Goal: Task Accomplishment & Management: Complete application form

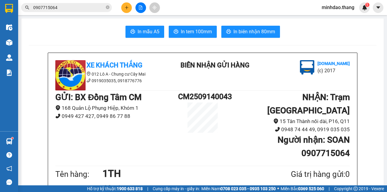
click at [123, 5] on button at bounding box center [126, 7] width 11 height 11
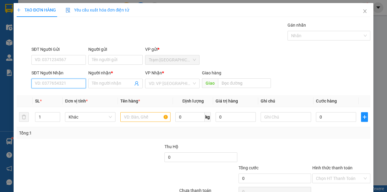
click at [56, 83] on input "SĐT Người Nhận" at bounding box center [58, 84] width 54 height 10
type input "0974123436"
click at [59, 95] on div "0974123436 - TRANG" at bounding box center [58, 95] width 47 height 7
type input "TRANG"
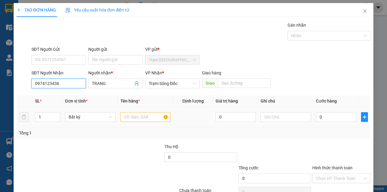
type input "0974123436"
click at [153, 119] on input "text" at bounding box center [145, 117] width 51 height 10
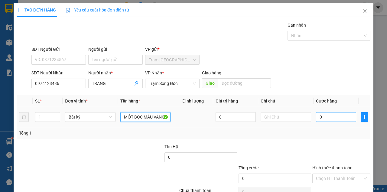
type input "MỘT BỌC MÀU VÀNG"
click at [326, 115] on input "0" at bounding box center [336, 117] width 40 height 10
click at [324, 115] on input "0" at bounding box center [336, 117] width 40 height 10
type input "3"
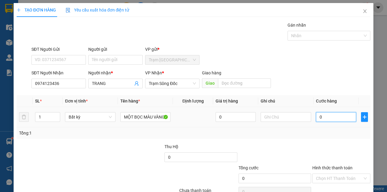
type input "3"
type input "30"
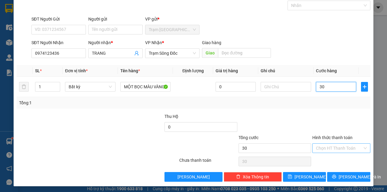
scroll to position [31, 0]
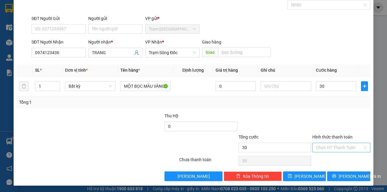
type input "30.000"
click at [326, 146] on input "Hình thức thanh toán" at bounding box center [339, 147] width 47 height 9
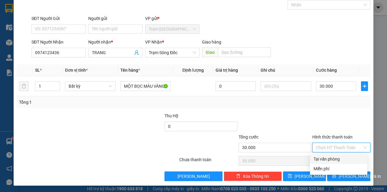
click at [327, 157] on div "Tại văn phòng" at bounding box center [339, 159] width 50 height 7
type input "0"
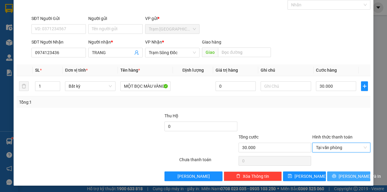
click at [338, 172] on button "[PERSON_NAME] và In" at bounding box center [348, 177] width 43 height 10
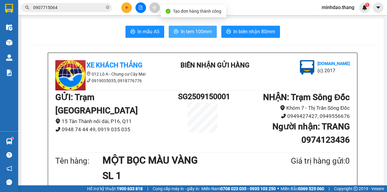
click at [205, 34] on span "In tem 100mm" at bounding box center [196, 32] width 31 height 8
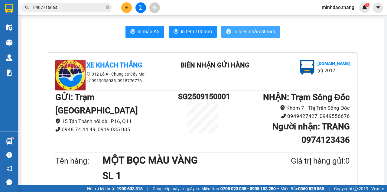
drag, startPoint x: 263, startPoint y: 30, endPoint x: 259, endPoint y: 34, distance: 5.6
click at [261, 31] on span "In biên nhận 80mm" at bounding box center [255, 32] width 42 height 8
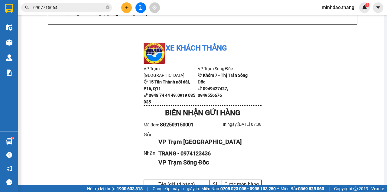
scroll to position [282, 0]
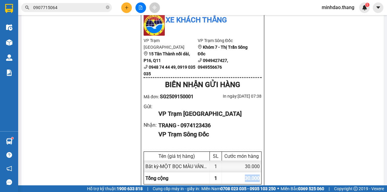
click at [300, 167] on div "Xe Khách THẮNG 012 Lô A - Chung cư Cây Mai 0919035035, 0918776776 BIÊN NHẬN GỬI…" at bounding box center [203, 121] width 348 height 702
click at [107, 7] on icon "close-circle" at bounding box center [108, 7] width 4 height 4
click at [100, 8] on input "text" at bounding box center [68, 7] width 71 height 7
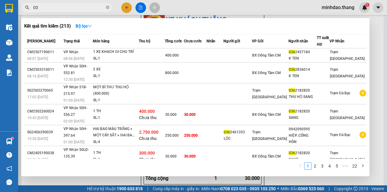
type input "0"
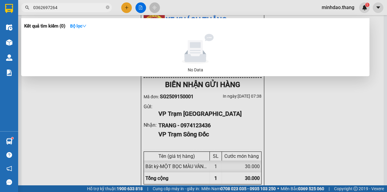
click at [199, 9] on div at bounding box center [193, 96] width 387 height 192
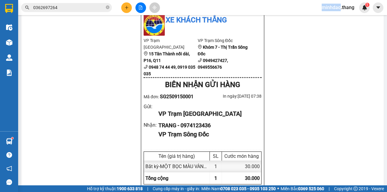
click at [199, 9] on div "Kết quả tìm kiếm ( 0 ) Bộ lọc No Data 0362697264 minhdao.thang 1" at bounding box center [193, 7] width 387 height 15
click at [95, 7] on input "0362697264" at bounding box center [68, 7] width 71 height 7
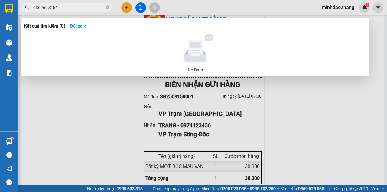
click at [95, 7] on input "0362697264" at bounding box center [68, 7] width 71 height 7
click at [96, 7] on input "0362697264" at bounding box center [68, 7] width 71 height 7
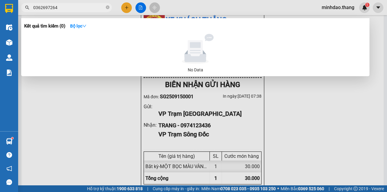
click at [96, 7] on input "0362697264" at bounding box center [68, 7] width 71 height 7
click at [96, 8] on input "0362697264" at bounding box center [68, 7] width 71 height 7
click at [103, 6] on input "0362697264" at bounding box center [68, 7] width 71 height 7
click at [100, 9] on input "0362697264" at bounding box center [68, 7] width 71 height 7
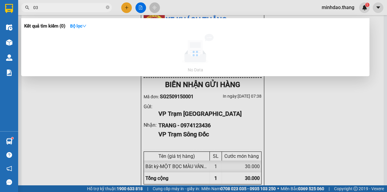
type input "0"
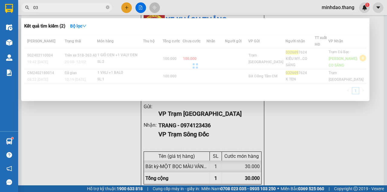
type input "0"
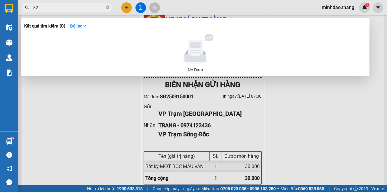
type input "8"
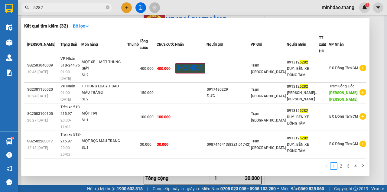
type input "5282"
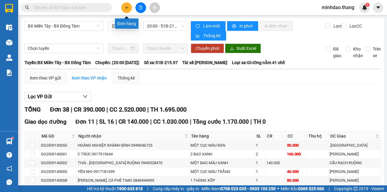
click at [130, 9] on button at bounding box center [126, 7] width 11 height 11
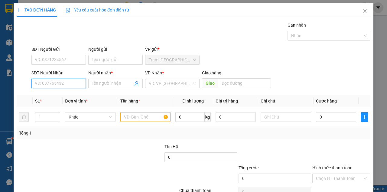
click at [61, 86] on input "SĐT Người Nhận" at bounding box center [58, 84] width 54 height 10
drag, startPoint x: 60, startPoint y: 85, endPoint x: 56, endPoint y: 85, distance: 4.6
click at [57, 85] on input "SĐT Người Nhận" at bounding box center [58, 84] width 54 height 10
type input "0944073020"
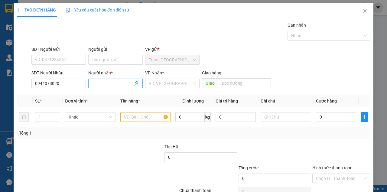
click at [111, 84] on input "Người nhận *" at bounding box center [112, 83] width 41 height 7
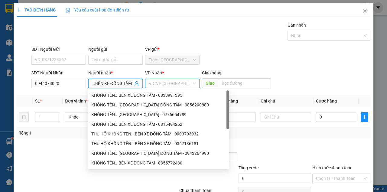
type input "KHÔNG TÊN...BẾN XE ĐỒNG TÂM"
click at [167, 80] on input "search" at bounding box center [170, 83] width 43 height 9
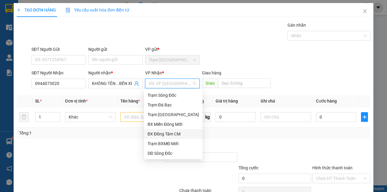
click at [162, 133] on div "BX Đồng Tâm CM" at bounding box center [173, 134] width 51 height 7
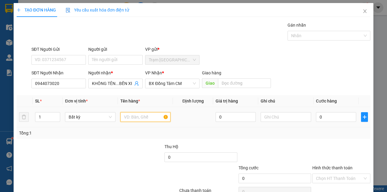
click at [141, 120] on input "text" at bounding box center [145, 117] width 51 height 10
click at [140, 119] on input "text" at bounding box center [145, 117] width 51 height 10
type input "MỘT THÙNG MÓT"
click at [321, 112] on div "0" at bounding box center [336, 117] width 40 height 12
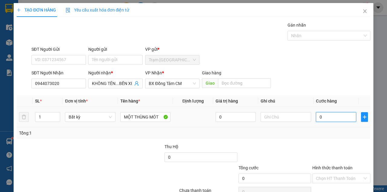
type input "5"
type input "50"
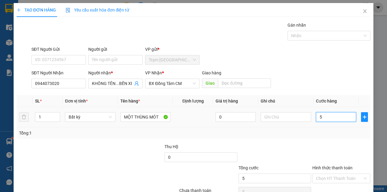
type input "50"
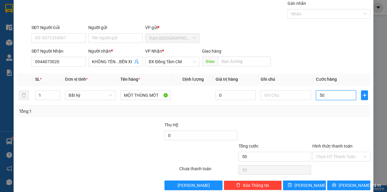
scroll to position [31, 0]
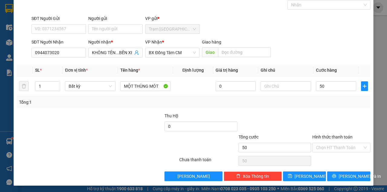
type input "50.000"
click at [159, 107] on div "Transit Pickup Surcharge Ids Transit Deliver Surcharge Ids Transit Deliver Surc…" at bounding box center [194, 86] width 354 height 190
click at [330, 84] on input "50.000" at bounding box center [336, 86] width 40 height 10
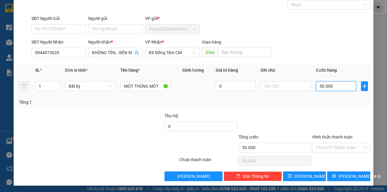
click at [331, 84] on input "50.000" at bounding box center [336, 86] width 40 height 10
type input "0"
type input "08"
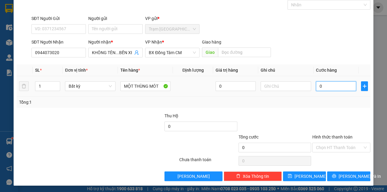
type input "8"
type input "080"
type input "80"
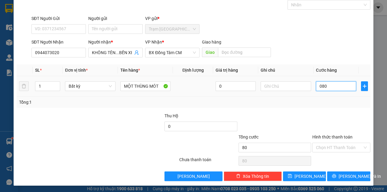
type input "0.801"
type input "801"
type input "08.011"
type input "8.011"
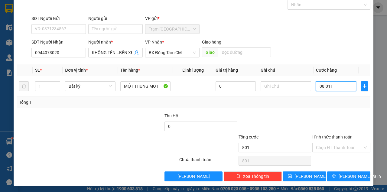
type input "8.011"
type input "0.801"
type input "801"
type input "080"
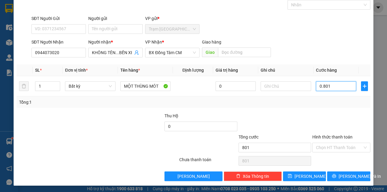
type input "80"
type input "80.000"
click at [219, 99] on div "Tổng: 1" at bounding box center [193, 102] width 349 height 7
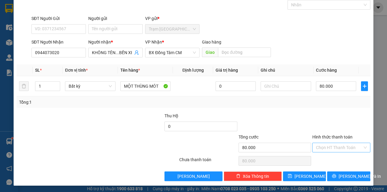
click at [327, 148] on input "Hình thức thanh toán" at bounding box center [339, 147] width 47 height 9
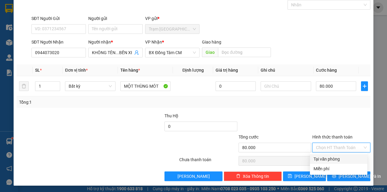
click at [327, 157] on div "Tại văn phòng" at bounding box center [339, 159] width 50 height 7
type input "0"
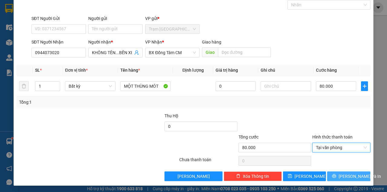
click at [331, 173] on button "[PERSON_NAME] và In" at bounding box center [348, 177] width 43 height 10
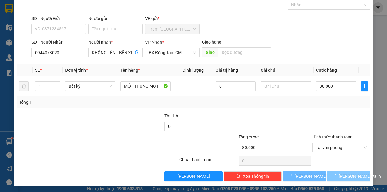
click at [327, 172] on button "[PERSON_NAME] và In" at bounding box center [348, 177] width 43 height 10
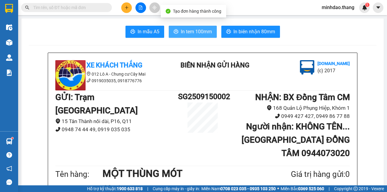
click at [188, 32] on span "In tem 100mm" at bounding box center [196, 32] width 31 height 8
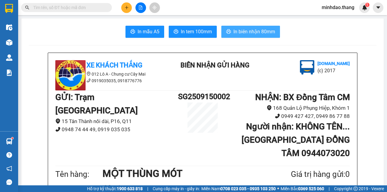
click at [247, 31] on span "In biên nhận 80mm" at bounding box center [255, 32] width 42 height 8
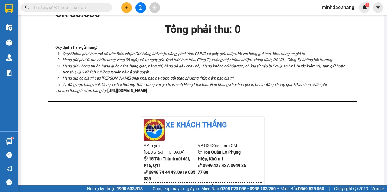
scroll to position [161, 0]
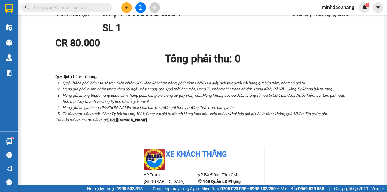
click at [127, 5] on button at bounding box center [126, 7] width 11 height 11
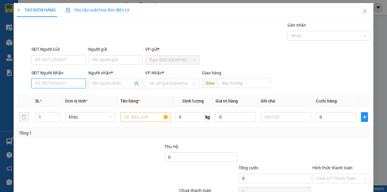
click at [67, 80] on input "SĐT Người Nhận" at bounding box center [58, 84] width 54 height 10
click at [68, 81] on input "SĐT Người Nhận" at bounding box center [58, 84] width 54 height 10
click at [68, 82] on input "SĐT Người Nhận" at bounding box center [58, 84] width 54 height 10
click at [55, 95] on div "0388287838 - THỦY" at bounding box center [58, 95] width 47 height 7
type input "0388287838"
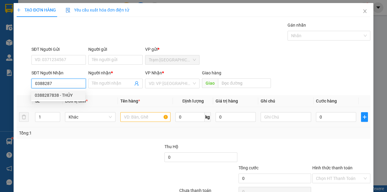
type input "THỦY"
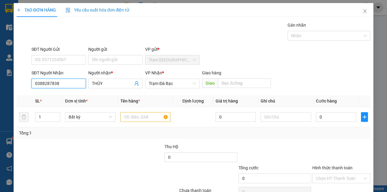
type input "0388287838"
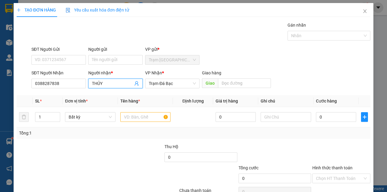
click at [114, 81] on input "THỦY" at bounding box center [112, 83] width 41 height 7
click at [123, 84] on input "THỦY....TRẬN HƠI" at bounding box center [112, 83] width 41 height 7
click at [113, 84] on input "THỦY....TRẬN HỢI" at bounding box center [112, 83] width 41 height 7
type input "THỦY....TRẦN HỢI"
click at [156, 38] on div "Gói vận chuyển * Tiêu chuẩn Gán nhãn Nhãn" at bounding box center [201, 32] width 342 height 21
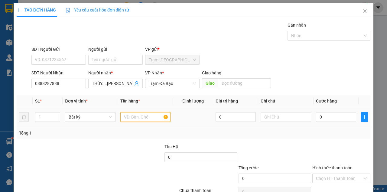
click at [140, 114] on input "text" at bounding box center [145, 117] width 51 height 10
type input "MỌT THÙNG MÓT"
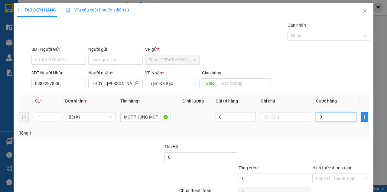
click at [323, 118] on input "0" at bounding box center [336, 117] width 40 height 10
type input "5"
type input "50"
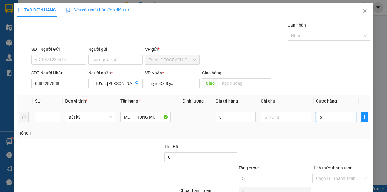
type input "50"
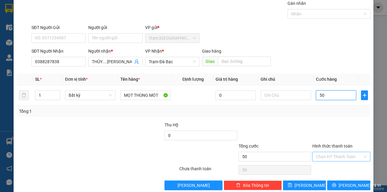
scroll to position [31, 0]
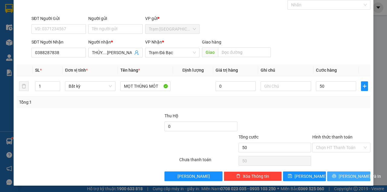
type input "50.000"
click at [338, 173] on button "[PERSON_NAME] và In" at bounding box center [348, 177] width 43 height 10
click at [327, 172] on button "[PERSON_NAME] và In" at bounding box center [348, 177] width 43 height 10
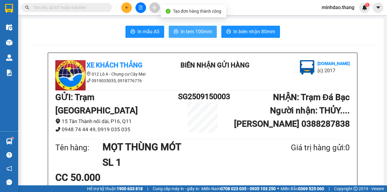
click at [188, 26] on button "In tem 100mm" at bounding box center [193, 32] width 48 height 12
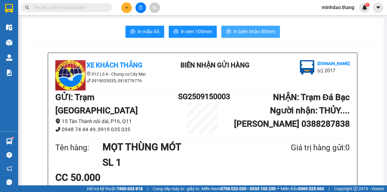
click at [247, 29] on span "In biên nhận 80mm" at bounding box center [255, 32] width 42 height 8
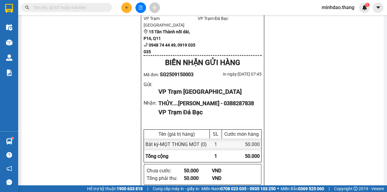
scroll to position [303, 0]
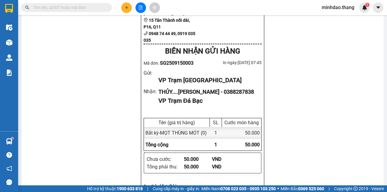
click at [91, 7] on input "text" at bounding box center [68, 7] width 71 height 7
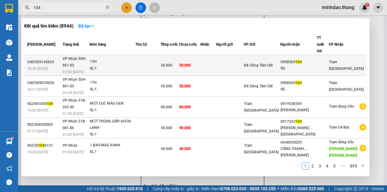
type input "104"
click at [216, 65] on td at bounding box center [209, 65] width 16 height 21
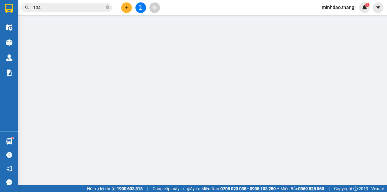
type input "0908569104"
type input "SG"
type input "50.000"
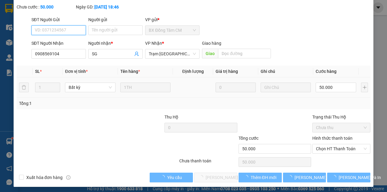
scroll to position [39, 0]
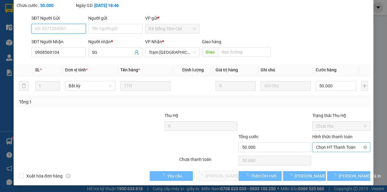
drag, startPoint x: 325, startPoint y: 147, endPoint x: 324, endPoint y: 151, distance: 4.3
click at [325, 147] on span "Chọn HT Thanh Toán" at bounding box center [341, 147] width 51 height 9
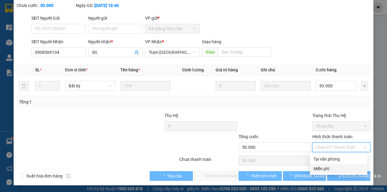
click at [323, 164] on div "Miễn phí" at bounding box center [338, 169] width 57 height 10
type input "0"
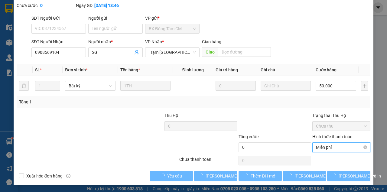
click at [327, 151] on span "Miễn phí" at bounding box center [341, 147] width 51 height 9
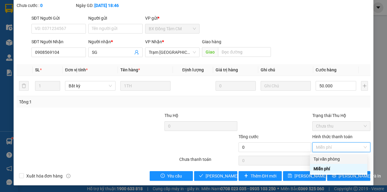
click at [323, 159] on div "Tại văn phòng" at bounding box center [339, 159] width 50 height 7
type input "50.000"
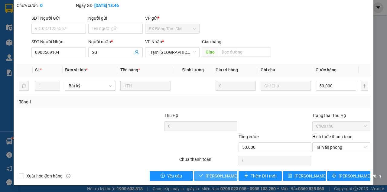
click at [215, 175] on span "[PERSON_NAME] và [PERSON_NAME] hàng" at bounding box center [235, 176] width 58 height 7
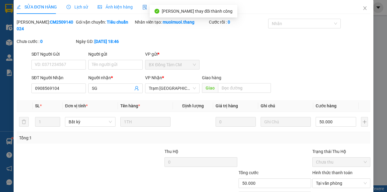
scroll to position [0, 0]
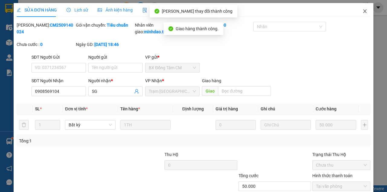
click at [363, 13] on icon "close" at bounding box center [365, 11] width 5 height 5
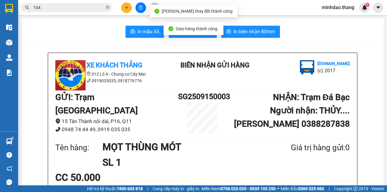
click at [80, 9] on input "104" at bounding box center [68, 7] width 71 height 7
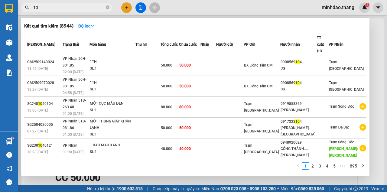
type input "1"
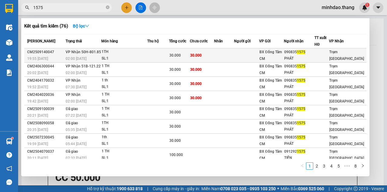
type input "1575"
click at [151, 56] on td at bounding box center [158, 55] width 22 height 14
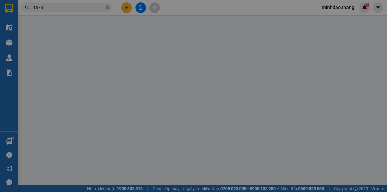
type input "0908351575"
type input "PHÁT"
type input "30.000"
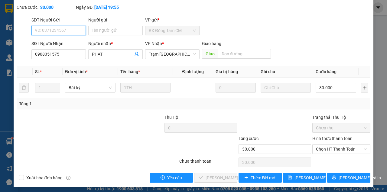
scroll to position [39, 0]
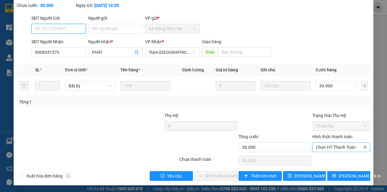
click at [330, 151] on span "Chọn HT Thanh Toán" at bounding box center [341, 147] width 51 height 9
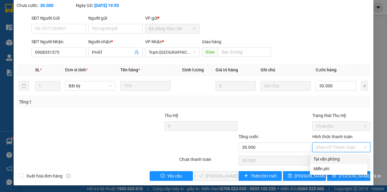
drag, startPoint x: 326, startPoint y: 157, endPoint x: 254, endPoint y: 177, distance: 74.4
click at [324, 157] on div "Tại văn phòng" at bounding box center [339, 159] width 50 height 7
type input "0"
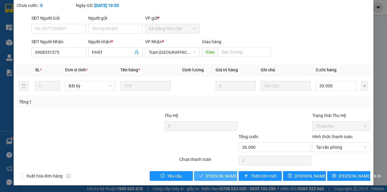
click at [205, 180] on div "SỬA ĐƠN HÀNG Lịch sử Ảnh kiện hàng Yêu cầu xuất hóa đơn điện tử Total Paid Fee …" at bounding box center [194, 74] width 360 height 221
click at [206, 179] on span "[PERSON_NAME] và [PERSON_NAME] hàng" at bounding box center [235, 176] width 58 height 7
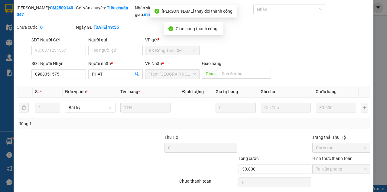
scroll to position [0, 0]
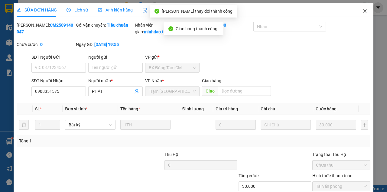
click at [363, 13] on icon "close" at bounding box center [365, 11] width 5 height 5
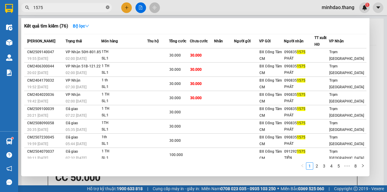
click at [106, 7] on icon "close-circle" at bounding box center [108, 7] width 4 height 4
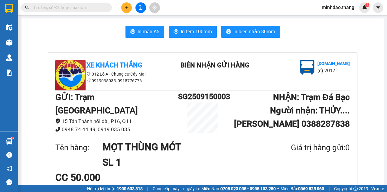
click at [100, 8] on input "text" at bounding box center [68, 7] width 71 height 7
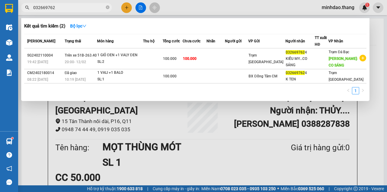
type input "0326697624"
click at [107, 7] on icon "close-circle" at bounding box center [108, 7] width 4 height 4
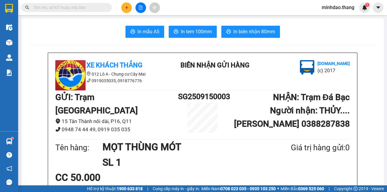
click at [91, 7] on input "text" at bounding box center [68, 7] width 71 height 7
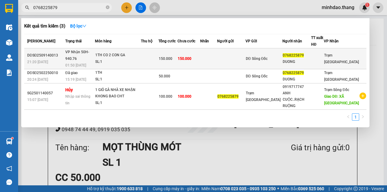
type input "0768225879"
click at [192, 57] on span "150.000" at bounding box center [185, 59] width 14 height 4
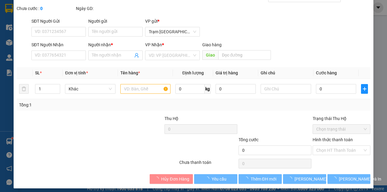
type input "0768225879"
type input "DUONG"
type input "150.000"
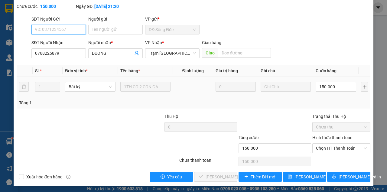
scroll to position [39, 0]
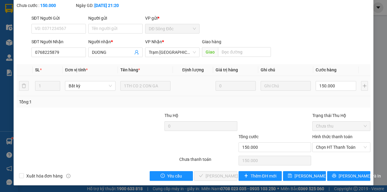
click at [332, 141] on div "Hình thức thanh toán" at bounding box center [342, 137] width 58 height 9
click at [329, 149] on span "Chọn HT Thanh Toán" at bounding box center [341, 147] width 51 height 9
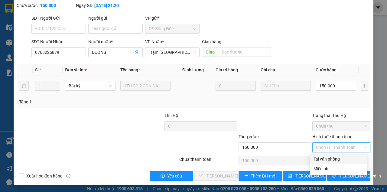
drag, startPoint x: 323, startPoint y: 159, endPoint x: 298, endPoint y: 165, distance: 25.8
click at [323, 159] on div "Tại văn phòng" at bounding box center [339, 159] width 50 height 7
type input "0"
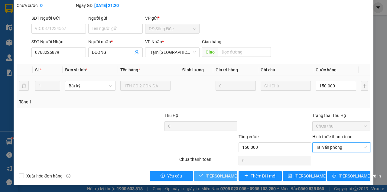
click at [204, 174] on button "[PERSON_NAME] và [PERSON_NAME] hàng" at bounding box center [215, 176] width 43 height 10
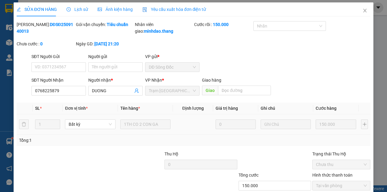
scroll to position [0, 0]
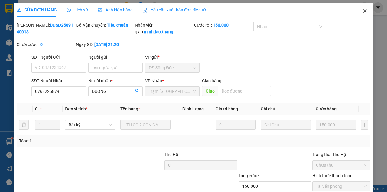
click at [363, 11] on icon "close" at bounding box center [365, 11] width 5 height 5
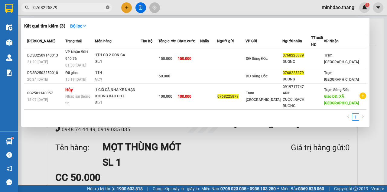
click at [107, 8] on icon "close-circle" at bounding box center [108, 7] width 4 height 4
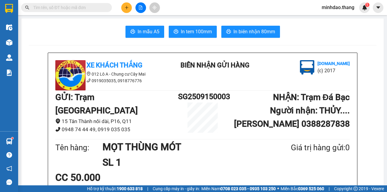
click at [99, 8] on input "text" at bounding box center [68, 7] width 71 height 7
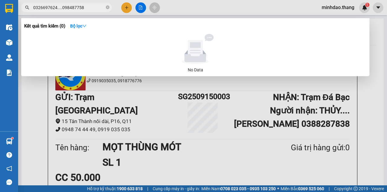
type input "0326697624....0984877587"
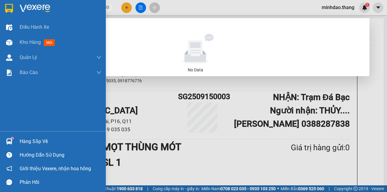
drag, startPoint x: 91, startPoint y: 6, endPoint x: 16, endPoint y: 5, distance: 75.0
click at [16, 5] on section "Kết quả tìm kiếm ( 0 ) Bộ lọc No Data 0326697624....0984877587 minhdao.thang 1 …" at bounding box center [193, 96] width 387 height 192
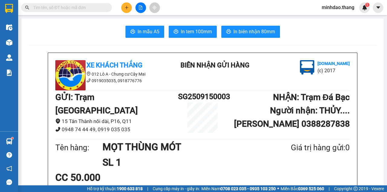
click at [75, 8] on input "text" at bounding box center [68, 7] width 71 height 7
paste input "0326697624....0984877587"
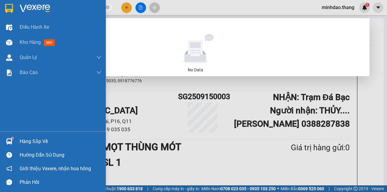
drag, startPoint x: 90, startPoint y: 8, endPoint x: 5, endPoint y: 5, distance: 85.0
click at [5, 5] on section "Kết quả tìm kiếm ( 0 ) Bộ lọc No Data 0326697624....0984877587 minhdao.thang 1 …" at bounding box center [193, 96] width 387 height 192
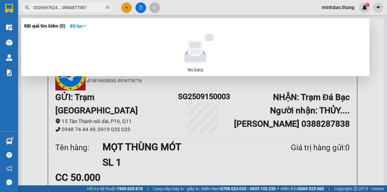
type input "0326697624....0984877587"
click at [109, 7] on icon "close-circle" at bounding box center [108, 7] width 4 height 4
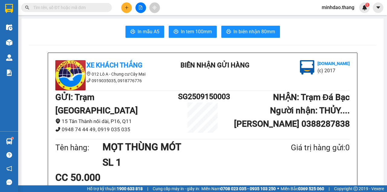
drag, startPoint x: 101, startPoint y: 8, endPoint x: 97, endPoint y: 4, distance: 5.4
click at [98, 5] on input "text" at bounding box center [68, 7] width 71 height 7
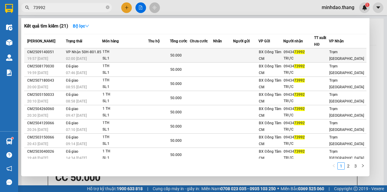
type input "73992"
click at [206, 53] on td at bounding box center [201, 55] width 23 height 14
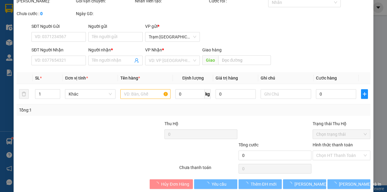
type input "0943473992"
type input "TRỰC"
type input "50.000"
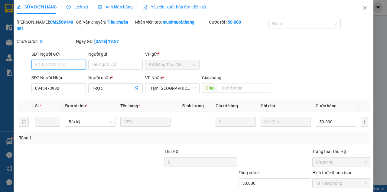
scroll to position [39, 0]
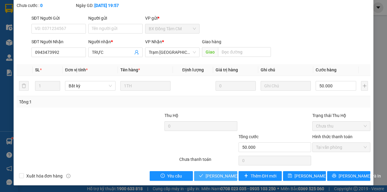
click at [221, 173] on span "[PERSON_NAME] và [PERSON_NAME] hàng" at bounding box center [235, 176] width 58 height 7
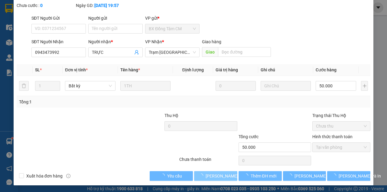
scroll to position [0, 0]
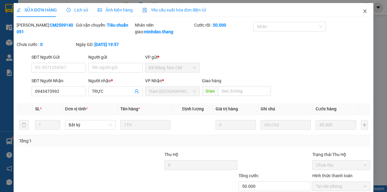
click at [363, 11] on icon "close" at bounding box center [365, 11] width 5 height 5
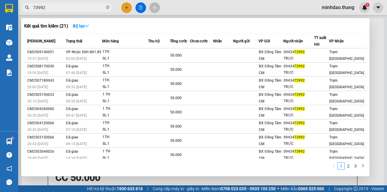
click at [80, 10] on input "73992" at bounding box center [68, 7] width 71 height 7
click at [108, 8] on icon "close-circle" at bounding box center [108, 7] width 4 height 4
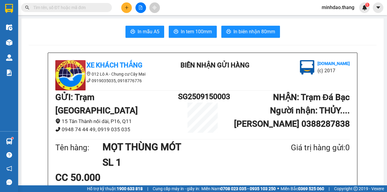
click at [105, 8] on span at bounding box center [66, 7] width 91 height 9
drag, startPoint x: 100, startPoint y: 7, endPoint x: 86, endPoint y: 2, distance: 14.7
click at [100, 7] on input "text" at bounding box center [68, 7] width 71 height 7
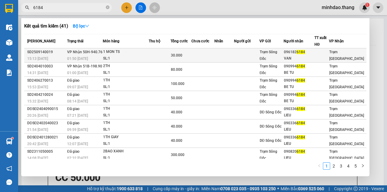
type input "6184"
click at [240, 59] on td at bounding box center [246, 55] width 25 height 14
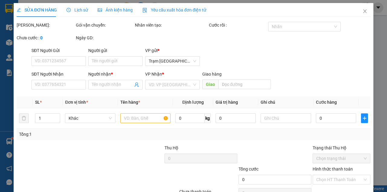
type input "0961826184"
type input "VAN"
type input "30.000"
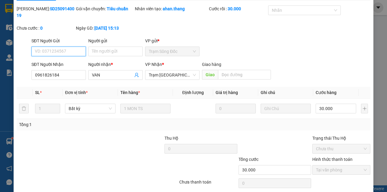
scroll to position [39, 0]
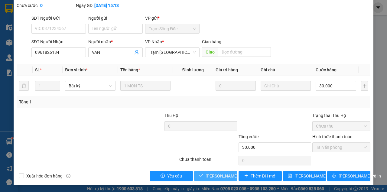
click at [203, 174] on button "[PERSON_NAME] và [PERSON_NAME] hàng" at bounding box center [215, 176] width 43 height 10
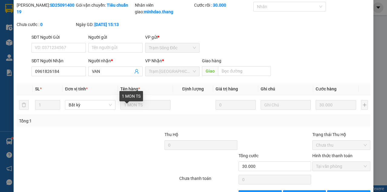
scroll to position [0, 0]
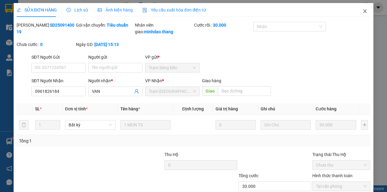
click at [360, 15] on span "Close" at bounding box center [365, 11] width 17 height 17
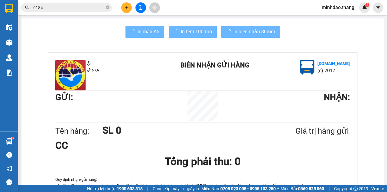
click at [360, 14] on div "Kết quả tìm kiếm ( 41 ) Bộ lọc Mã ĐH Trạng thái Món hàng Thu hộ Tổng cước Chưa …" at bounding box center [193, 7] width 387 height 15
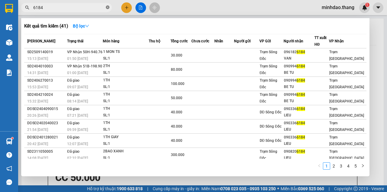
click at [106, 7] on icon "close-circle" at bounding box center [108, 7] width 4 height 4
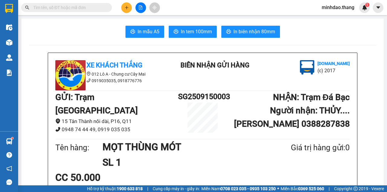
click at [91, 7] on input "text" at bounding box center [68, 7] width 71 height 7
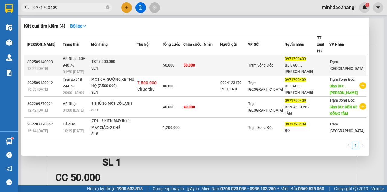
type input "0971790409"
click at [175, 63] on span "50.000" at bounding box center [168, 65] width 11 height 4
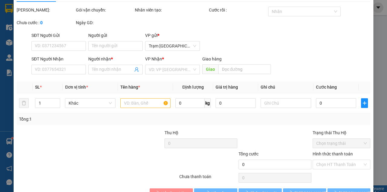
type input "0971790409"
type input "BÉ BẦU.....TRẦN VĂN THỜI"
type input "50.000"
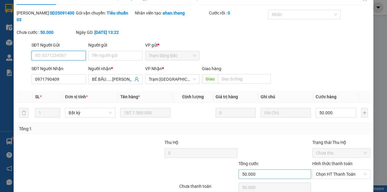
scroll to position [39, 0]
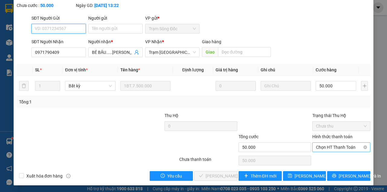
click at [326, 148] on span "Chọn HT Thanh Toán" at bounding box center [341, 147] width 51 height 9
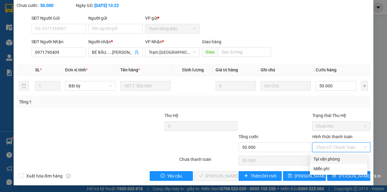
drag, startPoint x: 318, startPoint y: 156, endPoint x: 280, endPoint y: 166, distance: 39.3
click at [316, 157] on div "Tại văn phòng" at bounding box center [339, 159] width 50 height 7
type input "0"
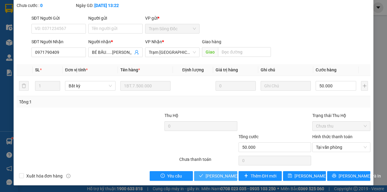
click at [202, 173] on button "[PERSON_NAME] và [PERSON_NAME] hàng" at bounding box center [215, 176] width 43 height 10
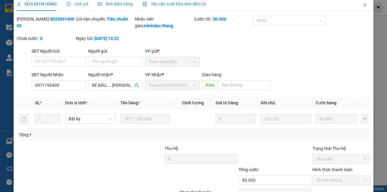
scroll to position [0, 0]
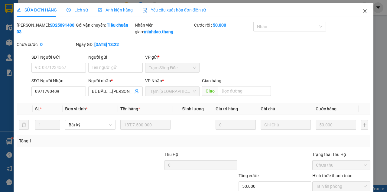
click at [362, 15] on span "Close" at bounding box center [365, 11] width 17 height 17
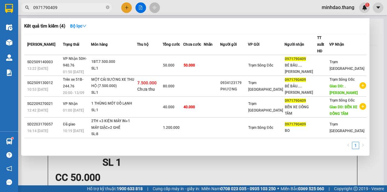
drag, startPoint x: 108, startPoint y: 8, endPoint x: 103, endPoint y: 8, distance: 5.2
click at [107, 8] on icon "close-circle" at bounding box center [108, 7] width 4 height 4
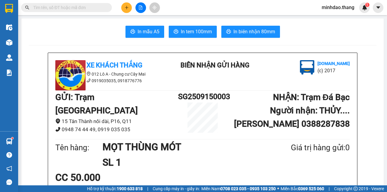
click at [100, 7] on input "text" at bounding box center [68, 7] width 71 height 7
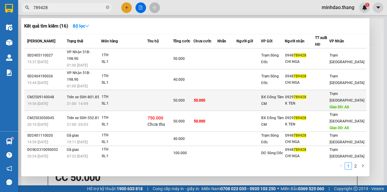
type input "789428"
click at [168, 90] on td at bounding box center [160, 100] width 26 height 21
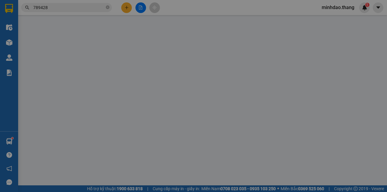
type input "0929789428"
type input "K TEN"
type input "AS"
type input "50.000"
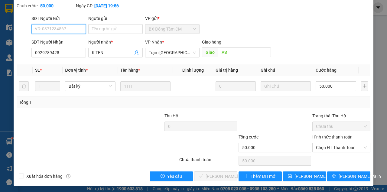
scroll to position [54, 0]
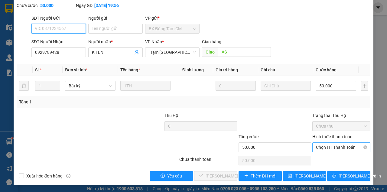
click at [330, 147] on span "Chọn HT Thanh Toán" at bounding box center [341, 147] width 51 height 9
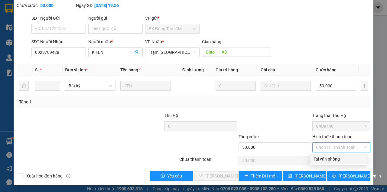
drag, startPoint x: 325, startPoint y: 159, endPoint x: 255, endPoint y: 182, distance: 74.0
click at [324, 159] on div "Tại văn phòng" at bounding box center [339, 159] width 50 height 7
type input "0"
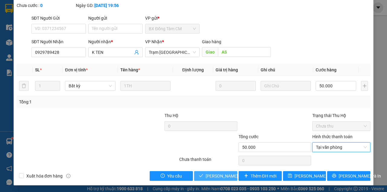
click at [226, 177] on span "[PERSON_NAME] và [PERSON_NAME] hàng" at bounding box center [235, 176] width 58 height 7
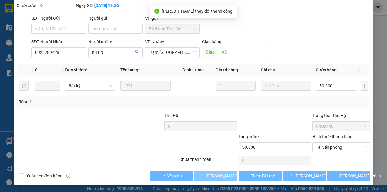
scroll to position [0, 0]
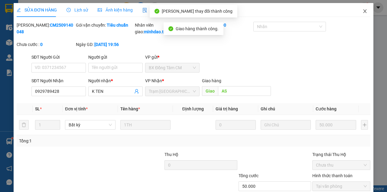
drag, startPoint x: 362, startPoint y: 12, endPoint x: 326, endPoint y: 18, distance: 37.3
click at [363, 12] on icon "close" at bounding box center [365, 11] width 5 height 5
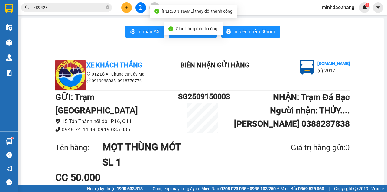
click at [93, 5] on input "789428" at bounding box center [68, 7] width 71 height 7
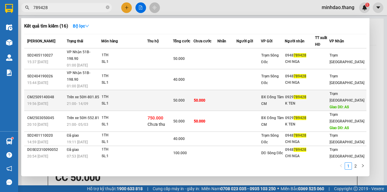
click at [169, 90] on td at bounding box center [160, 100] width 26 height 21
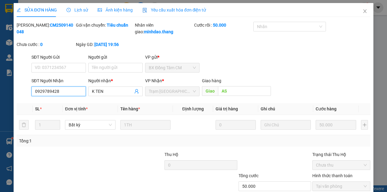
drag, startPoint x: 66, startPoint y: 97, endPoint x: 0, endPoint y: 82, distance: 67.6
click at [0, 82] on div "SỬA ĐƠN HÀNG Lịch sử Ảnh kiện hàng Yêu cầu xuất hóa đơn điện tử Total Paid Fee …" at bounding box center [193, 96] width 387 height 192
click at [365, 13] on span "Close" at bounding box center [365, 11] width 17 height 17
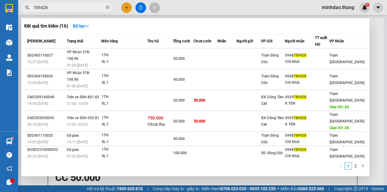
drag, startPoint x: 107, startPoint y: 8, endPoint x: 98, endPoint y: 8, distance: 9.1
click at [107, 8] on icon "close-circle" at bounding box center [108, 7] width 4 height 4
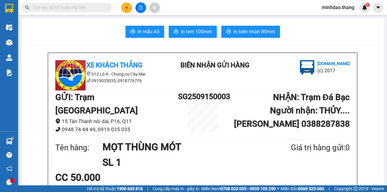
drag, startPoint x: 95, startPoint y: 8, endPoint x: 87, endPoint y: 7, distance: 8.1
click at [95, 8] on input "text" at bounding box center [68, 7] width 71 height 7
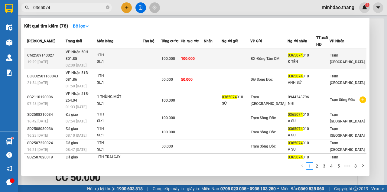
type input "0365074"
click at [195, 57] on span "100.000" at bounding box center [188, 59] width 14 height 4
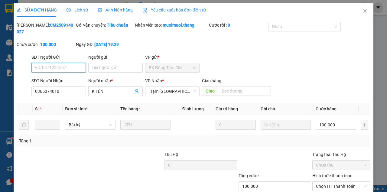
scroll to position [39, 0]
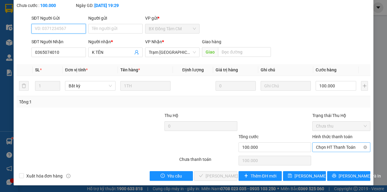
click at [339, 147] on span "Chọn HT Thanh Toán" at bounding box center [341, 147] width 51 height 9
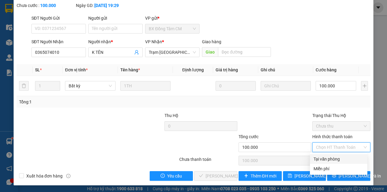
click at [328, 161] on div "Tại văn phòng" at bounding box center [339, 159] width 50 height 7
type input "0"
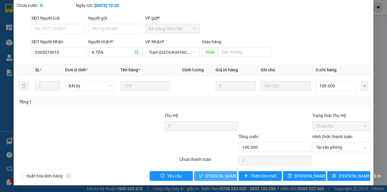
click at [213, 179] on button "[PERSON_NAME] và [PERSON_NAME] hàng" at bounding box center [215, 176] width 43 height 10
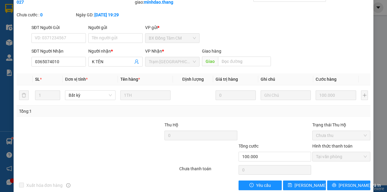
scroll to position [5, 0]
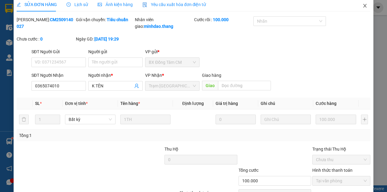
click at [363, 8] on icon "close" at bounding box center [365, 5] width 5 height 5
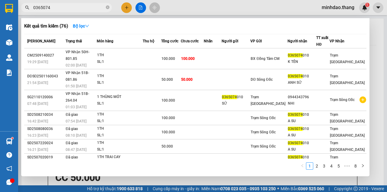
click at [105, 9] on span "0365074" at bounding box center [66, 7] width 91 height 9
click at [107, 8] on icon "close-circle" at bounding box center [108, 7] width 4 height 4
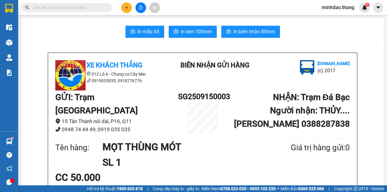
click at [93, 8] on input "text" at bounding box center [68, 7] width 71 height 7
click at [93, 6] on input "text" at bounding box center [68, 7] width 71 height 7
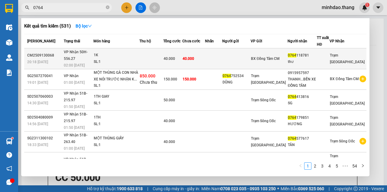
type input "0764"
click at [222, 61] on td at bounding box center [213, 58] width 17 height 21
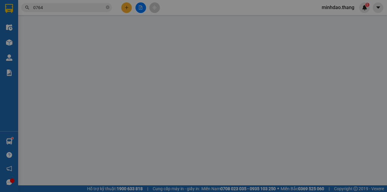
type input "0764118781"
type input "thư"
type input "40.000"
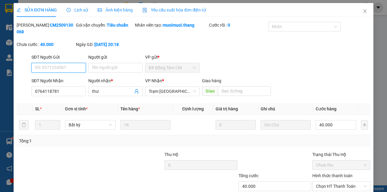
scroll to position [39, 0]
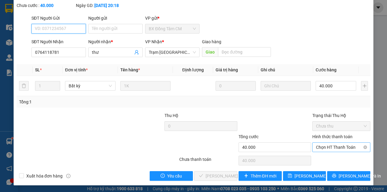
click at [341, 149] on span "Chọn HT Thanh Toán" at bounding box center [341, 147] width 51 height 9
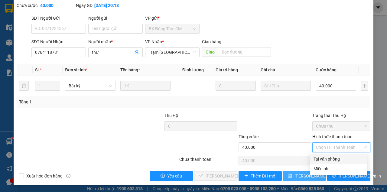
drag, startPoint x: 332, startPoint y: 158, endPoint x: 297, endPoint y: 171, distance: 37.4
click at [330, 159] on div "Tại văn phòng" at bounding box center [339, 159] width 50 height 7
type input "0"
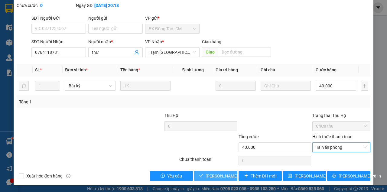
click at [223, 178] on span "[PERSON_NAME] và [PERSON_NAME] hàng" at bounding box center [235, 176] width 58 height 7
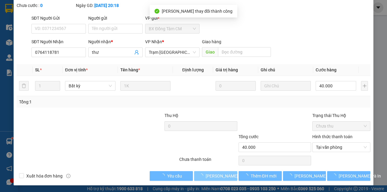
scroll to position [0, 0]
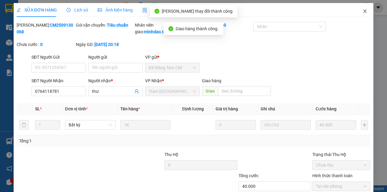
drag, startPoint x: 365, startPoint y: 12, endPoint x: 298, endPoint y: 18, distance: 67.1
click at [359, 11] on span "Close" at bounding box center [365, 11] width 17 height 17
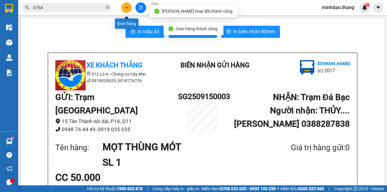
click at [129, 8] on button at bounding box center [126, 7] width 11 height 11
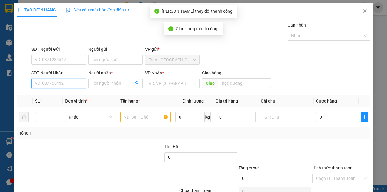
click at [56, 85] on input "SĐT Người Nhận" at bounding box center [58, 84] width 54 height 10
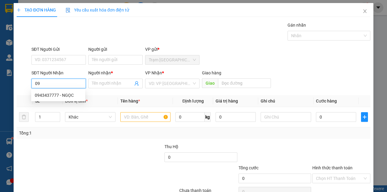
type input "0"
type input "7796"
drag, startPoint x: 59, startPoint y: 83, endPoint x: 26, endPoint y: 79, distance: 33.2
click at [26, 79] on div "SĐT Người Nhận 7796 Người nhận * Tên người nhận VP Nhận * VD: VP Sài Gòn Giao h…" at bounding box center [193, 80] width 355 height 21
click at [47, 94] on body "Kết quả tìm kiếm ( 531 ) Bộ lọc Mã ĐH Trạng thái Món hàng Thu hộ Tổng cước Chưa…" at bounding box center [193, 96] width 387 height 192
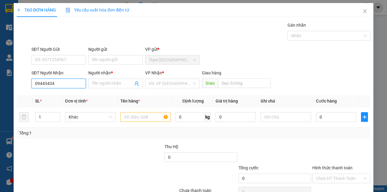
click at [80, 86] on input "09443434" at bounding box center [58, 84] width 54 height 10
click at [60, 94] on div "Transit Pickup Surcharge Ids Transit Deliver Surcharge Ids Transit Deliver Surc…" at bounding box center [194, 117] width 354 height 190
click at [65, 85] on input "09443434" at bounding box center [58, 84] width 54 height 10
click at [67, 95] on div "0944343796 - nhi" at bounding box center [58, 95] width 47 height 7
type input "0944343796"
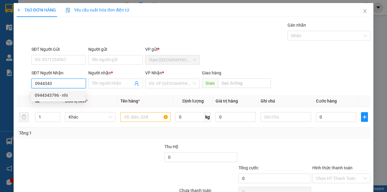
type input "nhi"
type input "0944343796"
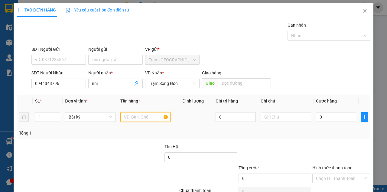
click at [145, 116] on input "text" at bounding box center [145, 117] width 51 height 10
type input "MỘT THÙNG MÓT"
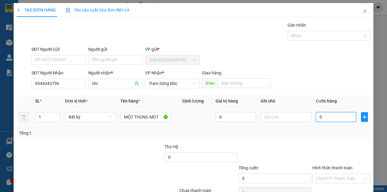
click at [326, 119] on input "0" at bounding box center [336, 117] width 40 height 10
type input "4"
type input "40"
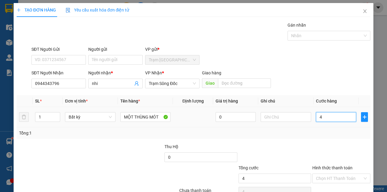
type input "40"
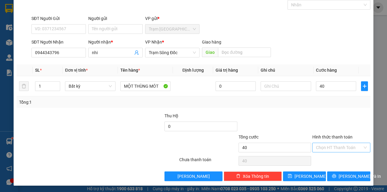
type input "40.000"
drag, startPoint x: 335, startPoint y: 150, endPoint x: 334, endPoint y: 154, distance: 4.4
click at [335, 151] on input "Hình thức thanh toán" at bounding box center [339, 147] width 47 height 9
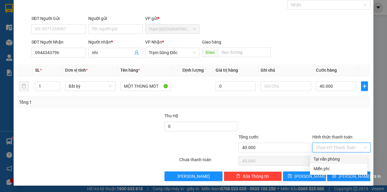
click at [332, 159] on div "Tại văn phòng" at bounding box center [339, 159] width 50 height 7
type input "0"
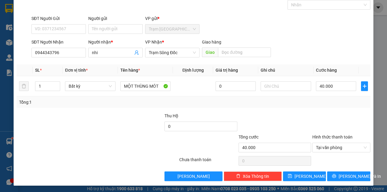
click at [331, 170] on div "Transit Pickup Surcharge Ids Transit Deliver Surcharge Ids Transit Deliver Surc…" at bounding box center [194, 86] width 354 height 190
click at [331, 172] on button "[PERSON_NAME] và In" at bounding box center [348, 177] width 43 height 10
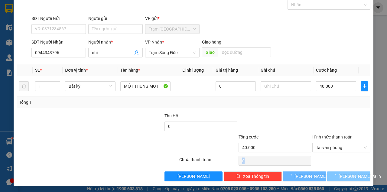
click at [331, 172] on button "[PERSON_NAME] và In" at bounding box center [348, 177] width 43 height 10
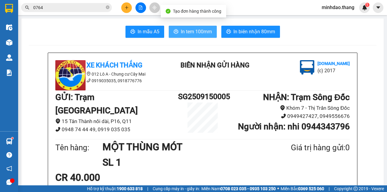
click at [201, 34] on span "In tem 100mm" at bounding box center [196, 32] width 31 height 8
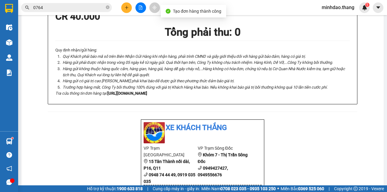
scroll to position [234, 0]
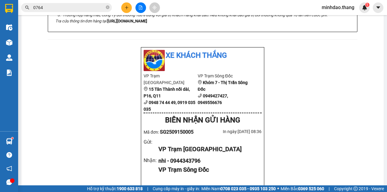
drag, startPoint x: 252, startPoint y: 34, endPoint x: 251, endPoint y: 30, distance: 3.4
click at [293, 166] on div "Xe Khách THẮNG 012 Lô A - Chung cư Cây Mai 0919035035, 0918776776 BIÊN NHẬN GỬI…" at bounding box center [203, 163] width 348 height 689
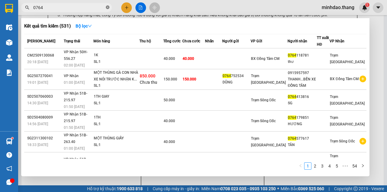
click at [106, 8] on icon "close-circle" at bounding box center [108, 7] width 4 height 4
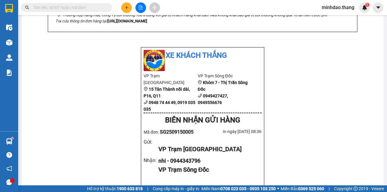
click at [95, 8] on input "text" at bounding box center [68, 7] width 71 height 7
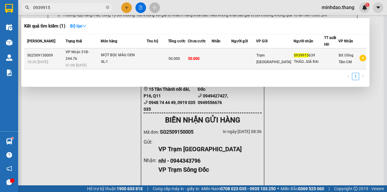
type input "0939915"
click at [188, 51] on td "50.000" at bounding box center [178, 58] width 20 height 21
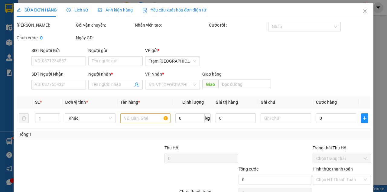
type input "0939915639"
type input "THẢO...GIÁ RAI"
type input "50.000"
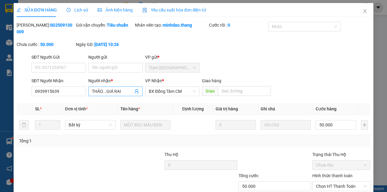
click at [123, 92] on input "THẢO...GIÁ RAI" at bounding box center [112, 91] width 41 height 7
type input "THẢO...QUẢNG LỘ PHỤNG HIỆ"
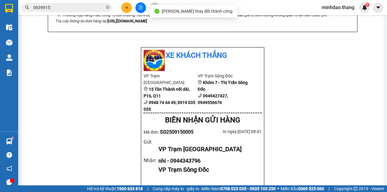
click at [82, 5] on input "0939915" at bounding box center [68, 7] width 71 height 7
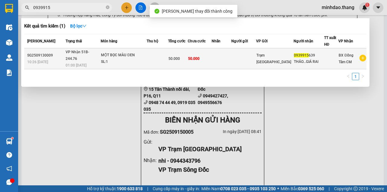
click at [184, 55] on div "50.000" at bounding box center [178, 58] width 19 height 7
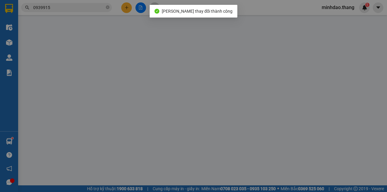
type input "0939915639"
type input "THẢO...QUẢNG LỘ PHỤNG HIỆP"
type input "50.000"
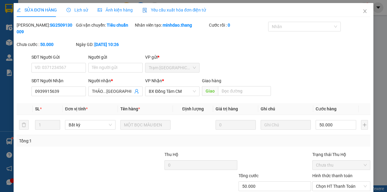
drag, startPoint x: 344, startPoint y: 171, endPoint x: 344, endPoint y: 174, distance: 3.6
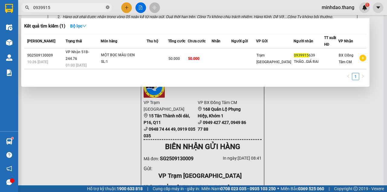
click at [108, 9] on icon "close-circle" at bounding box center [108, 7] width 4 height 4
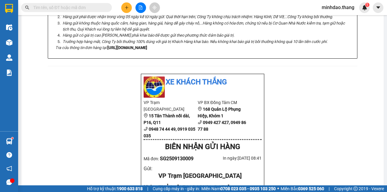
drag, startPoint x: 96, startPoint y: 9, endPoint x: 91, endPoint y: 2, distance: 8.7
click at [95, 7] on input "text" at bounding box center [68, 7] width 71 height 7
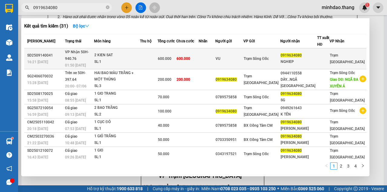
type input "0919634080"
click at [191, 60] on td "600.000" at bounding box center [187, 58] width 22 height 21
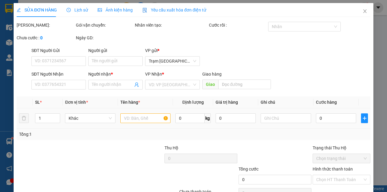
type input "VU"
type input "0919634080"
type input "NGHIEP"
type input "600.000"
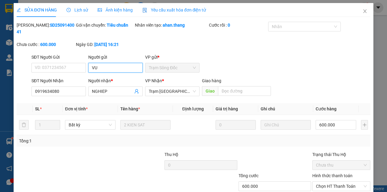
click at [116, 63] on input "VU" at bounding box center [115, 68] width 54 height 10
click at [118, 63] on input "VU" at bounding box center [115, 68] width 54 height 10
type input "VU....0909879352"
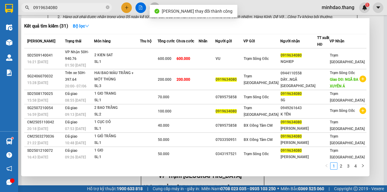
click at [90, 7] on input "0919634080" at bounding box center [68, 7] width 71 height 7
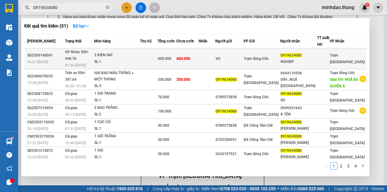
click at [190, 57] on span "600.000" at bounding box center [184, 59] width 14 height 4
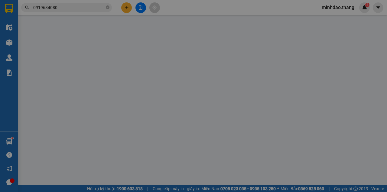
type input "VU....0909879352"
type input "0919634080"
type input "NGHIEP"
type input "600.000"
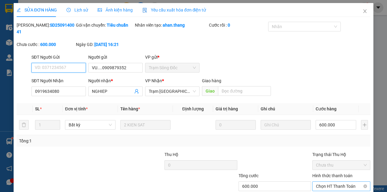
click at [326, 182] on span "Chọn HT Thanh Toán" at bounding box center [341, 186] width 51 height 9
type input "0"
drag, startPoint x: 228, startPoint y: 172, endPoint x: 225, endPoint y: 175, distance: 3.4
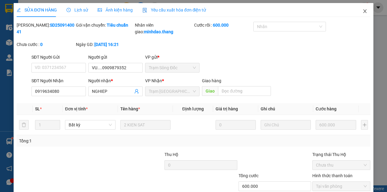
click at [364, 11] on icon "close" at bounding box center [365, 11] width 5 height 5
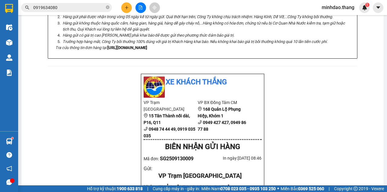
click at [128, 9] on icon "plus" at bounding box center [127, 7] width 4 height 4
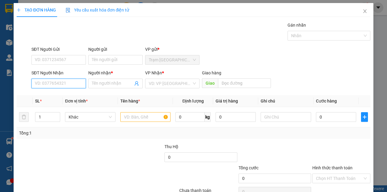
click at [55, 83] on input "SĐT Người Nhận" at bounding box center [58, 84] width 54 height 10
drag, startPoint x: 55, startPoint y: 83, endPoint x: 36, endPoint y: 83, distance: 19.1
click at [36, 83] on input "SĐT Người Nhận" at bounding box center [58, 84] width 54 height 10
type input "0937041267"
click at [52, 96] on div "0937041267 - VÕ VĂN HÙNG" at bounding box center [65, 95] width 60 height 7
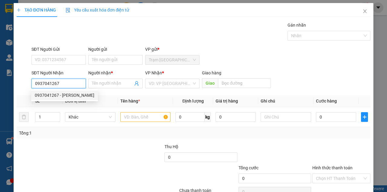
type input "VÕ VĂN HÙNG"
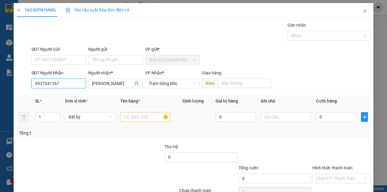
type input "0937041267"
click at [124, 119] on input "text" at bounding box center [145, 117] width 51 height 10
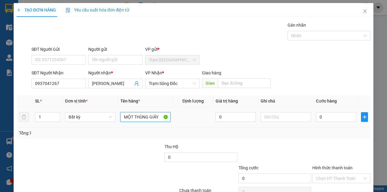
type input "MỘT THÙNG GIẤY"
click at [319, 118] on input "0" at bounding box center [336, 117] width 40 height 10
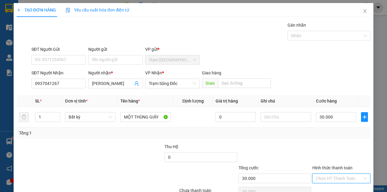
click at [341, 174] on input "Hình thức thanh toán" at bounding box center [339, 178] width 47 height 9
drag, startPoint x: 335, startPoint y: 159, endPoint x: 333, endPoint y: 164, distance: 4.9
click at [335, 187] on div "Tại văn phòng" at bounding box center [339, 190] width 50 height 7
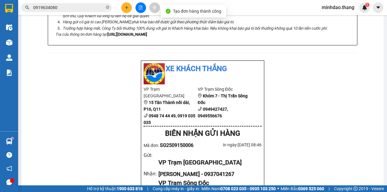
click at [301, 165] on div "Xe Khách THẮNG 012 Lô A - Chung cư Cây Mai 0919035035, 0918776776 BIÊN NHẬN GỬI…" at bounding box center [203, 170] width 348 height 702
click at [109, 7] on icon "close-circle" at bounding box center [108, 7] width 4 height 4
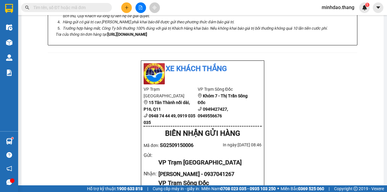
click at [100, 7] on input "text" at bounding box center [68, 7] width 71 height 7
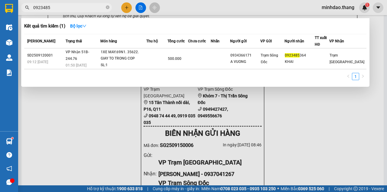
type input "0923485"
click at [126, 10] on div at bounding box center [193, 96] width 387 height 192
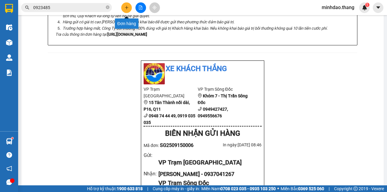
click at [125, 5] on button at bounding box center [126, 7] width 11 height 11
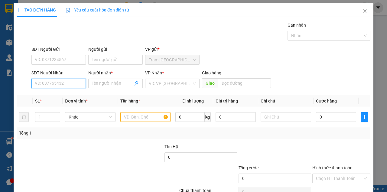
click at [58, 82] on input "SĐT Người Nhận" at bounding box center [58, 84] width 54 height 10
type input "0945644662"
click at [64, 95] on div "0945644662 - NHẪN...TRẦN VĂN THỜI" at bounding box center [72, 95] width 75 height 7
type input "[PERSON_NAME]...[PERSON_NAME]"
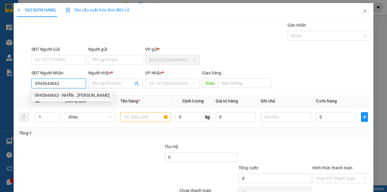
type input "[PERSON_NAME]"
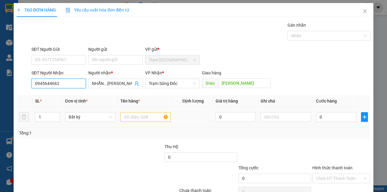
type input "0945644662"
click at [125, 116] on input "text" at bounding box center [145, 117] width 51 height 10
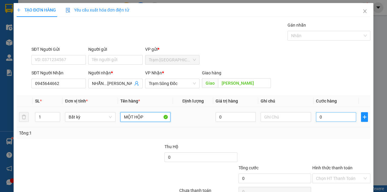
type input "MỘT HỘP"
click at [326, 114] on input "0" at bounding box center [336, 117] width 40 height 10
type input "4"
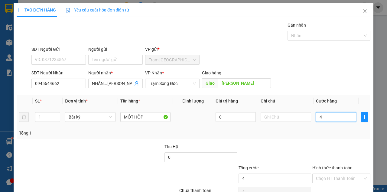
type input "40"
click at [341, 180] on div "TẠO ĐƠN HÀNG Yêu cầu xuất hóa đơn điện tử Transit Pickup Surcharge Ids Transit …" at bounding box center [194, 110] width 360 height 214
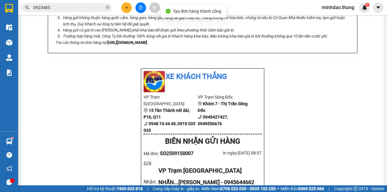
drag, startPoint x: 203, startPoint y: 22, endPoint x: 201, endPoint y: 29, distance: 7.6
click at [202, 22] on div "In mẫu A5 In tem 100mm In biên nhận 80mm Xe Khách THẮNG 012 Lô A - Chung cư Cây…" at bounding box center [202, 179] width 362 height 788
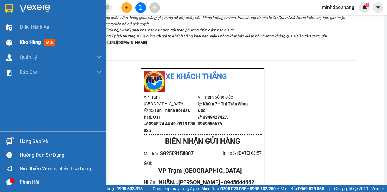
click at [11, 45] on img at bounding box center [9, 42] width 6 height 6
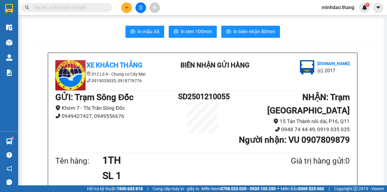
drag, startPoint x: 94, startPoint y: 6, endPoint x: 92, endPoint y: 8, distance: 3.2
click at [93, 7] on input "text" at bounding box center [68, 7] width 71 height 7
click at [92, 8] on input "text" at bounding box center [68, 7] width 71 height 7
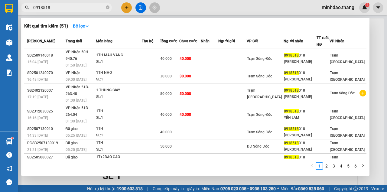
type input "0918518"
click at [125, 8] on div at bounding box center [193, 96] width 387 height 192
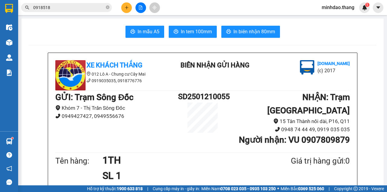
click at [125, 8] on icon "plus" at bounding box center [127, 7] width 4 height 4
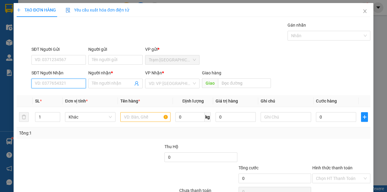
click at [55, 81] on input "SĐT Người Nhận" at bounding box center [58, 84] width 54 height 10
paste input "0929789428"
drag, startPoint x: 38, startPoint y: 82, endPoint x: 18, endPoint y: 79, distance: 21.1
click at [18, 79] on div "SĐT Người Nhận 0929789428 0929789428 Người nhận * Tên người nhận VP Nhận * VD: …" at bounding box center [193, 80] width 355 height 21
type input "0929789428"
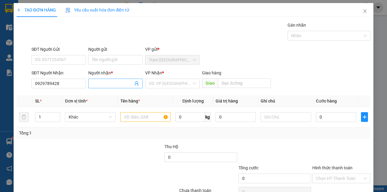
click at [103, 82] on input "Người nhận *" at bounding box center [112, 83] width 41 height 7
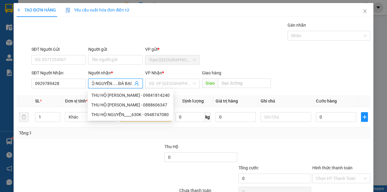
scroll to position [0, 14]
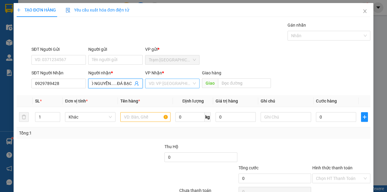
type input "THU HỘ NGUYỄN.....ĐÁ BẠC"
drag, startPoint x: 182, startPoint y: 81, endPoint x: 171, endPoint y: 92, distance: 15.4
click at [181, 81] on input "search" at bounding box center [170, 83] width 43 height 9
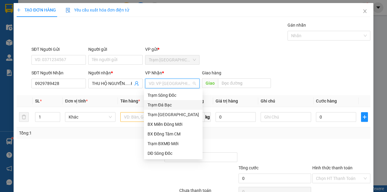
click at [168, 105] on div "Trạm Đá Bạc" at bounding box center [173, 105] width 51 height 7
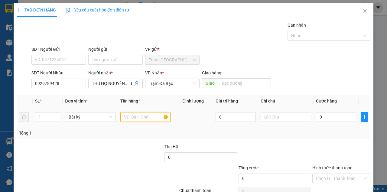
click at [135, 120] on input "text" at bounding box center [145, 117] width 51 height 10
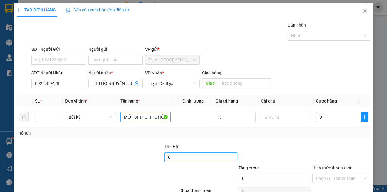
type input "MỘT BÌ THƯ THU HỘ("
click at [174, 157] on input "0" at bounding box center [201, 157] width 73 height 10
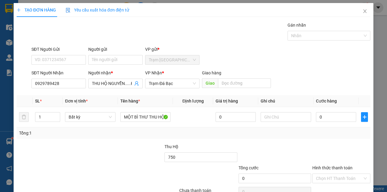
type input "750.000"
click at [139, 163] on div at bounding box center [127, 153] width 74 height 21
click at [194, 155] on input "750.000" at bounding box center [201, 157] width 73 height 10
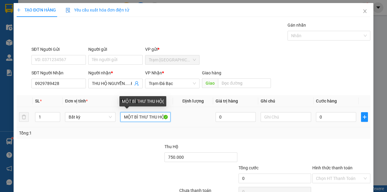
click at [159, 113] on input "MỘT BÌ THƯ THU HỘ(" at bounding box center [145, 117] width 51 height 10
paste input "750.000"
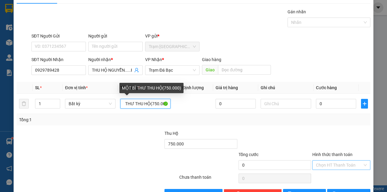
scroll to position [31, 0]
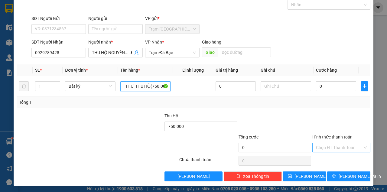
type input "MỘT BÌ THƯ THU HỘ(750.000)"
click at [329, 148] on input "Hình thức thanh toán" at bounding box center [339, 147] width 47 height 9
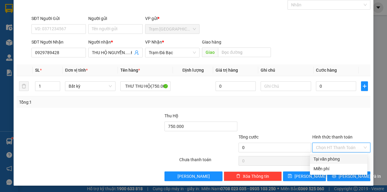
scroll to position [0, 0]
click at [325, 170] on div "Miễn phí" at bounding box center [339, 168] width 50 height 7
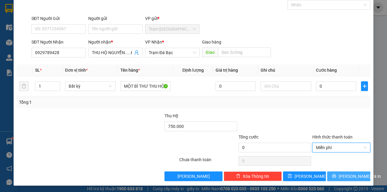
click at [332, 174] on button "[PERSON_NAME] và In" at bounding box center [348, 177] width 43 height 10
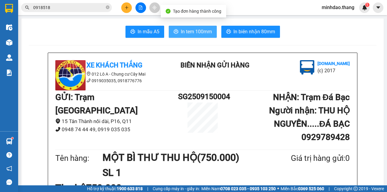
click at [199, 32] on span "In tem 100mm" at bounding box center [196, 32] width 31 height 8
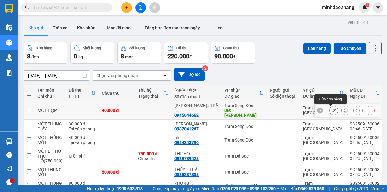
click at [332, 110] on icon at bounding box center [334, 110] width 4 height 4
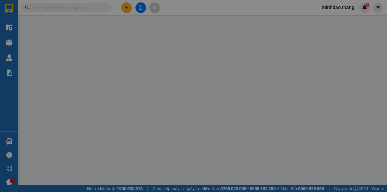
type input "0945644662"
type input "[PERSON_NAME]...[PERSON_NAME]"
type input "[PERSON_NAME]"
type input "40.000"
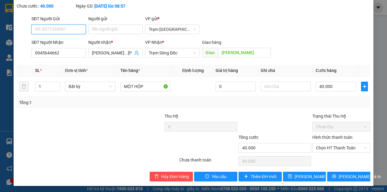
scroll to position [39, 0]
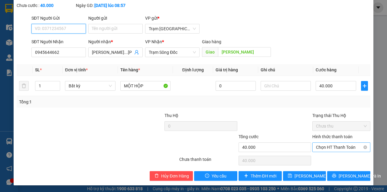
click at [342, 151] on span "Chọn HT Thanh Toán" at bounding box center [341, 147] width 51 height 9
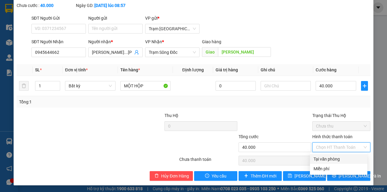
click at [334, 157] on div "Tại văn phòng" at bounding box center [339, 159] width 50 height 7
type input "0"
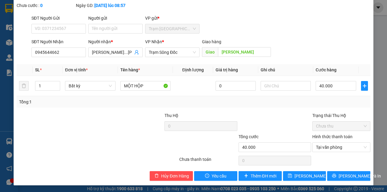
click at [290, 181] on div "SỬA ĐƠN HÀNG Lịch sử [PERSON_NAME] hàng Yêu cầu xuất [PERSON_NAME] điện tử Tota…" at bounding box center [194, 74] width 360 height 221
click at [292, 174] on button "[PERSON_NAME] đổi" at bounding box center [304, 176] width 43 height 10
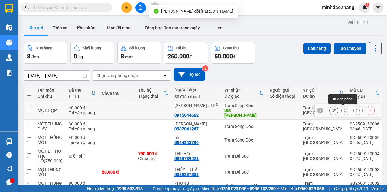
click at [344, 111] on icon at bounding box center [346, 110] width 4 height 4
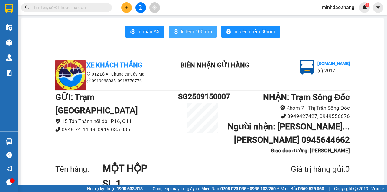
click at [190, 33] on span "In tem 100mm" at bounding box center [196, 32] width 31 height 8
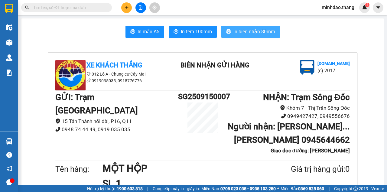
click at [242, 31] on span "In biên nhận 80mm" at bounding box center [255, 32] width 42 height 8
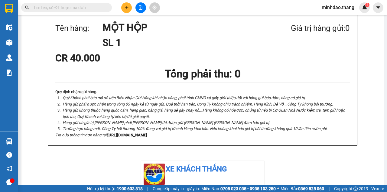
scroll to position [37, 0]
click at [128, 7] on icon "plus" at bounding box center [127, 7] width 4 height 4
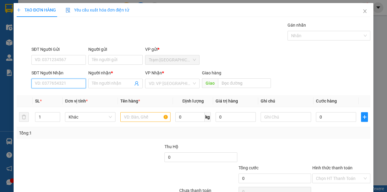
click at [64, 84] on input "SĐT Người Nhận" at bounding box center [58, 84] width 54 height 10
drag, startPoint x: 63, startPoint y: 94, endPoint x: 92, endPoint y: 110, distance: 32.9
click at [63, 95] on div "0944185114 - DANH TOẠI" at bounding box center [59, 95] width 49 height 7
type input "0944185114"
type input "DANH TOẠI"
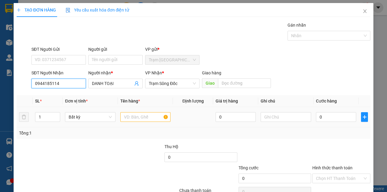
type input "0944185114"
click at [120, 118] on input "text" at bounding box center [145, 117] width 51 height 10
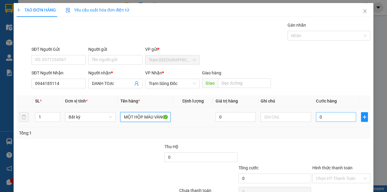
type input "MỘT HỘP MÀU VÀNG"
click at [330, 119] on input "0" at bounding box center [336, 117] width 40 height 10
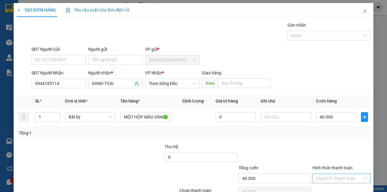
click at [331, 174] on input "Hình thức thanh toán" at bounding box center [339, 178] width 47 height 9
click at [330, 187] on div "Tại văn phòng" at bounding box center [339, 190] width 50 height 7
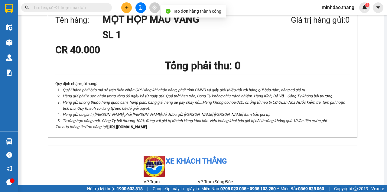
click at [98, 8] on input "text" at bounding box center [68, 7] width 71 height 7
click at [97, 8] on input "text" at bounding box center [68, 7] width 71 height 7
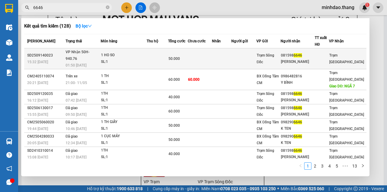
type input "6646"
click at [188, 55] on div "50.000" at bounding box center [178, 58] width 19 height 7
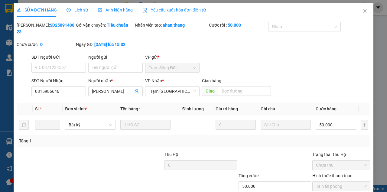
drag, startPoint x: 213, startPoint y: 175, endPoint x: 282, endPoint y: 86, distance: 112.4
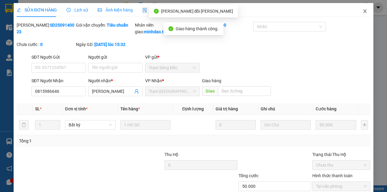
drag, startPoint x: 363, startPoint y: 10, endPoint x: 358, endPoint y: 18, distance: 9.1
click at [363, 10] on icon "close" at bounding box center [365, 11] width 5 height 5
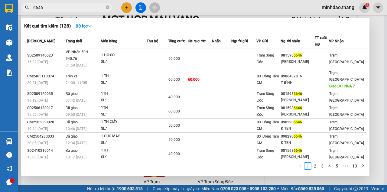
drag, startPoint x: 108, startPoint y: 7, endPoint x: 105, endPoint y: 7, distance: 3.6
click at [108, 7] on icon "close-circle" at bounding box center [108, 7] width 4 height 4
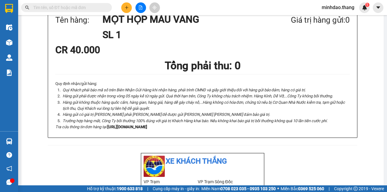
click at [102, 7] on input "text" at bounding box center [68, 7] width 71 height 7
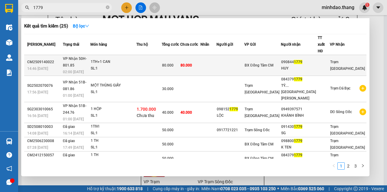
type input "1779"
click at [201, 55] on td "80.000" at bounding box center [190, 65] width 20 height 21
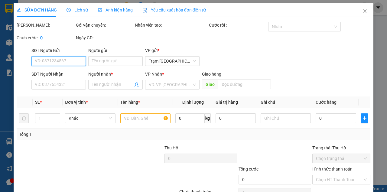
type input "0908441779"
type input "HUY"
type input "80.000"
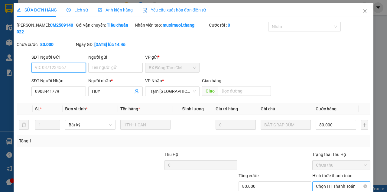
click at [330, 182] on div "Chọn HT Thanh Toán" at bounding box center [342, 187] width 58 height 10
drag, startPoint x: 328, startPoint y: 160, endPoint x: 323, endPoint y: 164, distance: 6.7
click at [327, 160] on div "Total Paid Fee 0 Total UnPaid Fee 80.000 Cash Collection Total Fee Mã ĐH: CM250…" at bounding box center [194, 121] width 354 height 198
drag, startPoint x: 327, startPoint y: 153, endPoint x: 326, endPoint y: 161, distance: 7.9
click at [327, 182] on span "Chọn HT Thanh Toán" at bounding box center [341, 186] width 51 height 9
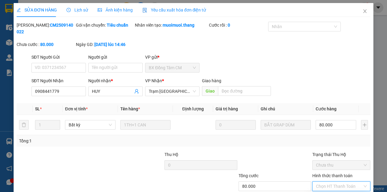
drag, startPoint x: 325, startPoint y: 165, endPoint x: 307, endPoint y: 170, distance: 19.0
type input "0"
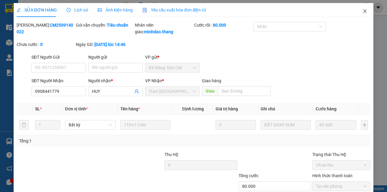
click at [363, 11] on icon "close" at bounding box center [365, 11] width 5 height 5
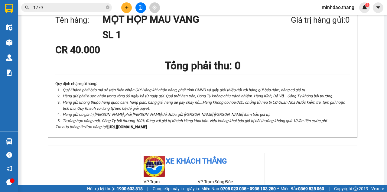
click at [107, 8] on icon "close-circle" at bounding box center [108, 7] width 4 height 4
drag, startPoint x: 93, startPoint y: 8, endPoint x: 92, endPoint y: 5, distance: 3.5
click at [92, 5] on input "text" at bounding box center [68, 7] width 71 height 7
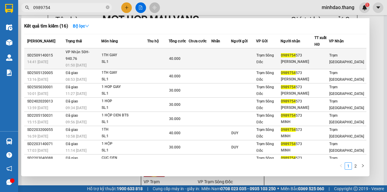
type input "0989754"
click at [181, 57] on span "40.000" at bounding box center [174, 59] width 11 height 4
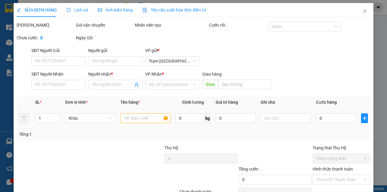
type input "0989754573"
type input "[PERSON_NAME]"
type input "40.000"
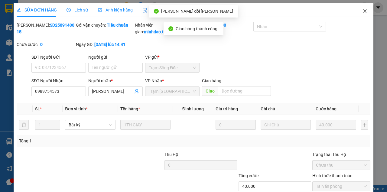
click at [365, 9] on span "Close" at bounding box center [365, 11] width 17 height 17
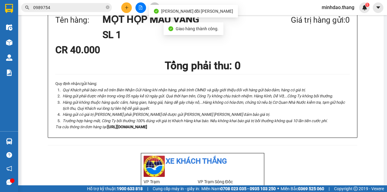
click at [79, 6] on input "0989754" at bounding box center [68, 7] width 71 height 7
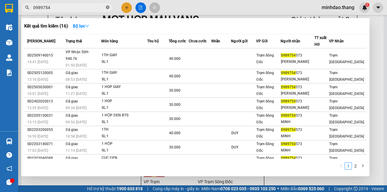
click at [108, 8] on icon "close-circle" at bounding box center [108, 7] width 4 height 4
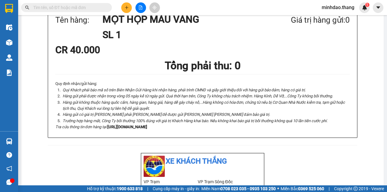
click at [97, 8] on input "text" at bounding box center [68, 7] width 71 height 7
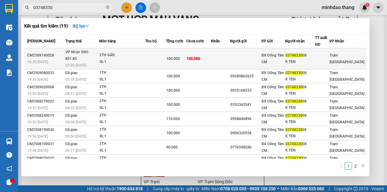
type input "03748330"
click at [217, 58] on td at bounding box center [220, 58] width 19 height 21
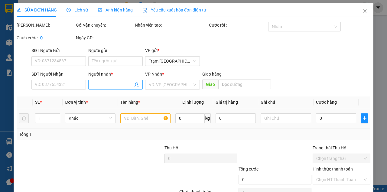
type input "0374833008"
type input "K TEN"
type input "100.000"
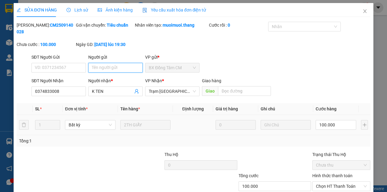
click at [105, 68] on input "Người gửi" at bounding box center [115, 68] width 54 height 10
type input "0702523891"
drag, startPoint x: 293, startPoint y: 171, endPoint x: 294, endPoint y: 175, distance: 4.0
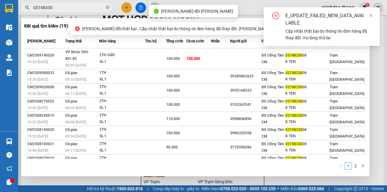
click at [77, 5] on input "03748330" at bounding box center [68, 7] width 71 height 7
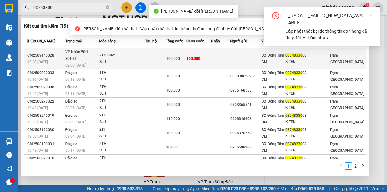
click at [211, 54] on td "100.000" at bounding box center [198, 58] width 25 height 21
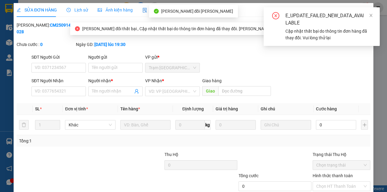
type input "0702523891"
type input "0374833008"
type input "K TEN"
type input "100.000"
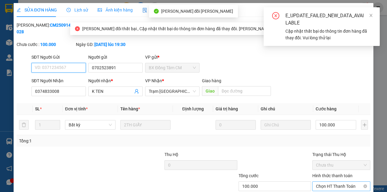
click at [347, 182] on span "Chọn HT Thanh Toán" at bounding box center [341, 186] width 51 height 9
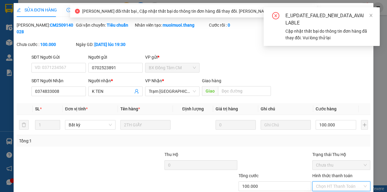
type input "0"
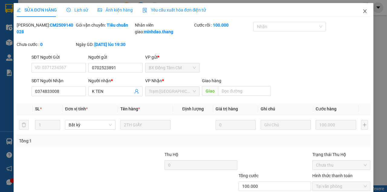
drag, startPoint x: 361, startPoint y: 8, endPoint x: 355, endPoint y: 10, distance: 5.9
click at [361, 8] on span "Close" at bounding box center [365, 11] width 17 height 17
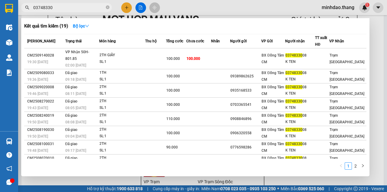
drag, startPoint x: 109, startPoint y: 9, endPoint x: 99, endPoint y: 9, distance: 9.4
click at [108, 9] on icon "close-circle" at bounding box center [108, 7] width 4 height 4
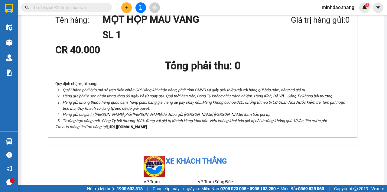
click at [99, 9] on input "text" at bounding box center [68, 7] width 71 height 7
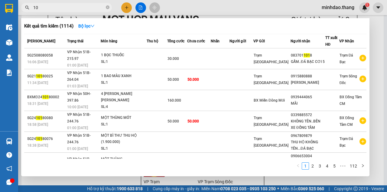
type input "1"
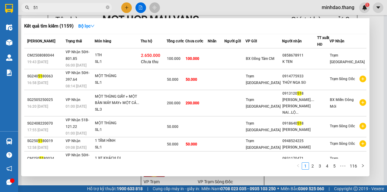
type input "5"
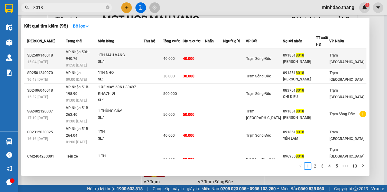
type input "8018"
click at [223, 55] on td at bounding box center [214, 58] width 18 height 21
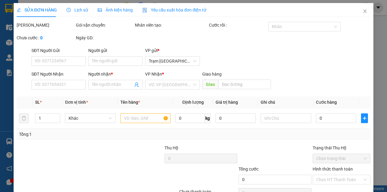
type input "0918518018"
type input "[PERSON_NAME]"
type input "40.000"
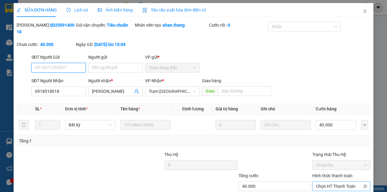
click at [338, 182] on span "Chọn HT Thanh Toán" at bounding box center [341, 186] width 51 height 9
drag, startPoint x: 329, startPoint y: 160, endPoint x: 287, endPoint y: 166, distance: 42.1
type input "0"
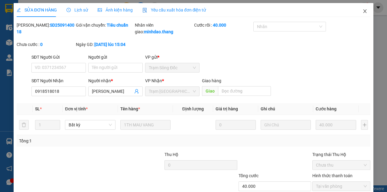
click at [363, 13] on icon "close" at bounding box center [365, 11] width 5 height 5
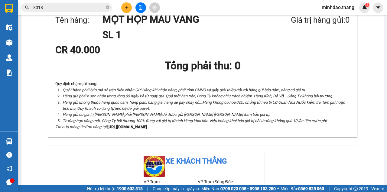
click at [108, 7] on icon "close-circle" at bounding box center [108, 7] width 4 height 4
click at [93, 7] on input "text" at bounding box center [68, 7] width 71 height 7
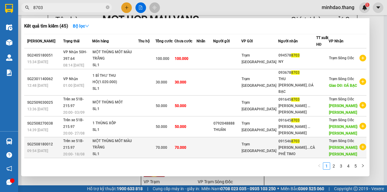
type input "8703"
click at [195, 137] on td "70.000" at bounding box center [186, 147] width 22 height 21
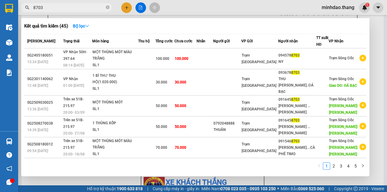
click at [83, 8] on input "8703" at bounding box center [68, 7] width 71 height 7
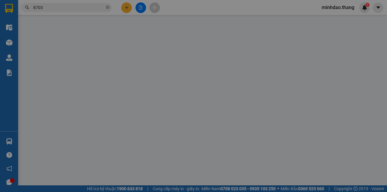
type input "0915468703"
type input "[PERSON_NAME]....CÀ PHÊ TIMO"
type input "[PERSON_NAME]"
type input "50.000"
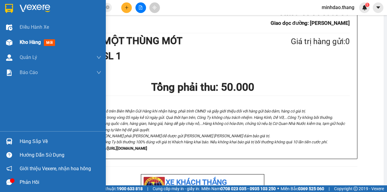
click at [13, 40] on div at bounding box center [9, 42] width 11 height 11
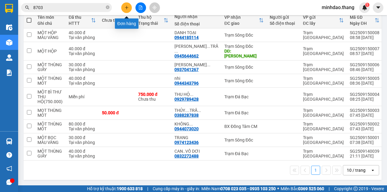
click at [127, 7] on icon "plus" at bounding box center [127, 7] width 4 height 4
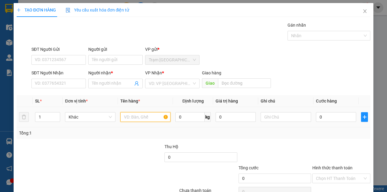
click at [142, 116] on input "text" at bounding box center [145, 117] width 51 height 10
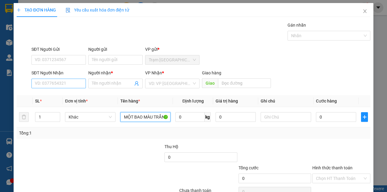
type input "MỘT BAO MÀU TRẮNG"
click at [54, 80] on input "SĐT Người Nhận" at bounding box center [58, 84] width 54 height 10
click at [54, 81] on input "SĐT Người Nhận" at bounding box center [58, 84] width 54 height 10
type input "0949277574"
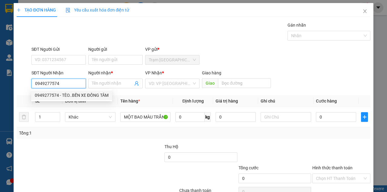
click at [76, 93] on div "0949277574 - TÈO..BẾN XE ĐỒNG TÂM" at bounding box center [72, 95] width 74 height 7
type input "TÈO..BẾN XE ĐỒNG TÂM"
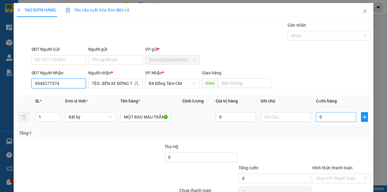
type input "0949277574"
click at [329, 116] on input "0" at bounding box center [336, 117] width 40 height 10
type input "1"
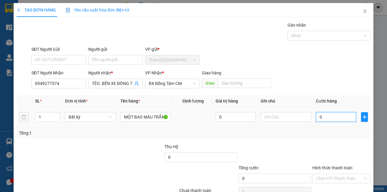
type input "1"
type input "10"
type input "100"
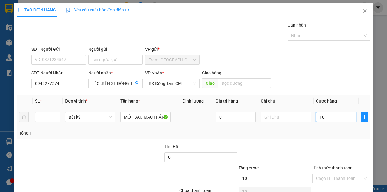
type input "100"
type input "1.000"
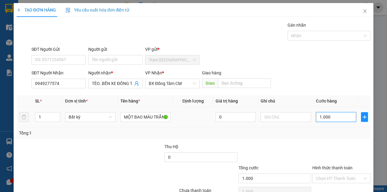
type input "10.000"
type input "100.000"
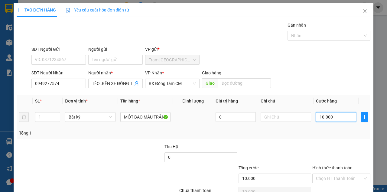
type input "100.000"
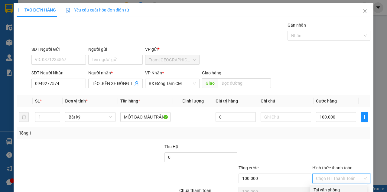
click at [345, 174] on input "Hình thức thanh toán" at bounding box center [339, 178] width 47 height 9
click at [335, 187] on div "Tại văn phòng" at bounding box center [339, 190] width 50 height 7
type input "0"
